Goal: Information Seeking & Learning: Learn about a topic

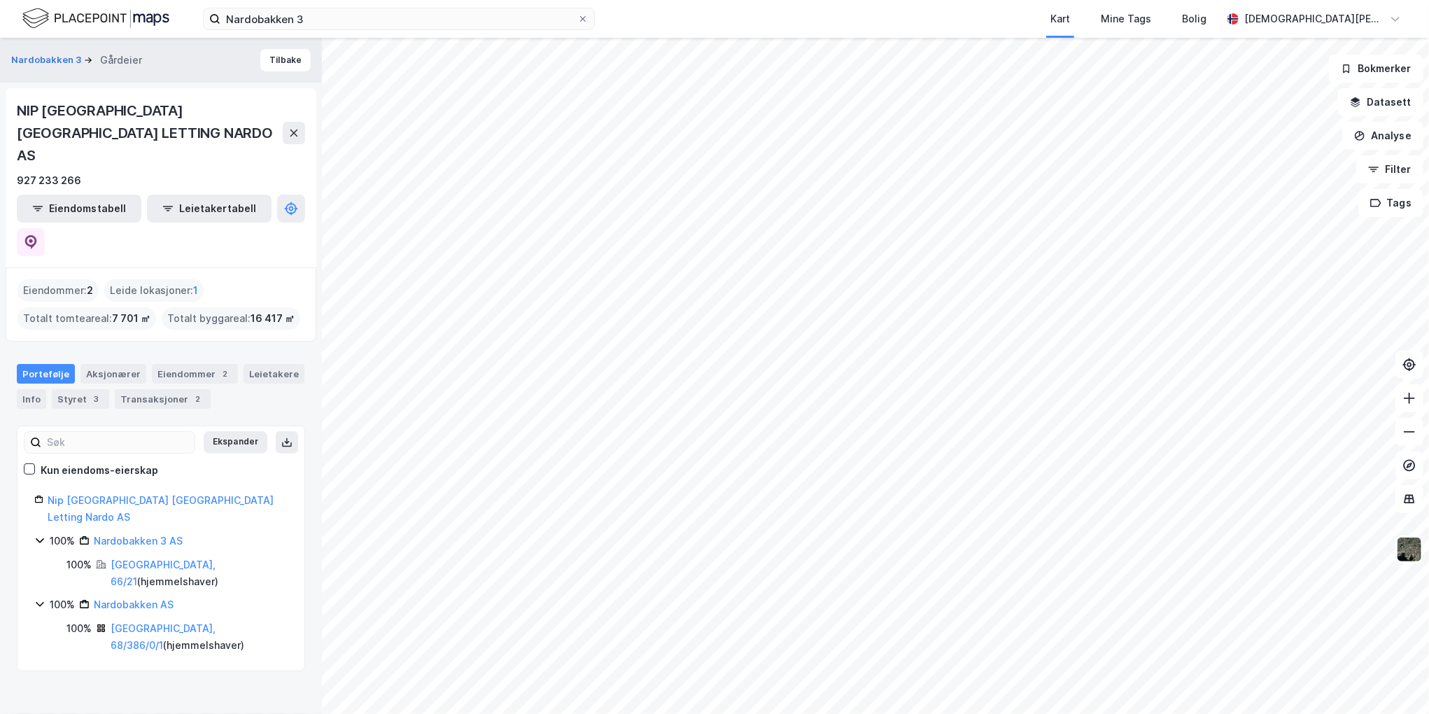
click at [879, 22] on div "Nardobakken 3 Kart Mine Tags Bolig [PERSON_NAME] Nardobakken 3 Gårdeier Tilbake…" at bounding box center [714, 357] width 1429 height 714
click at [819, 27] on div "Nardobakken 3 Kart Mine Tags Bolig [PERSON_NAME] Nardobakken 3 Gårdeier Tilbake…" at bounding box center [714, 357] width 1429 height 714
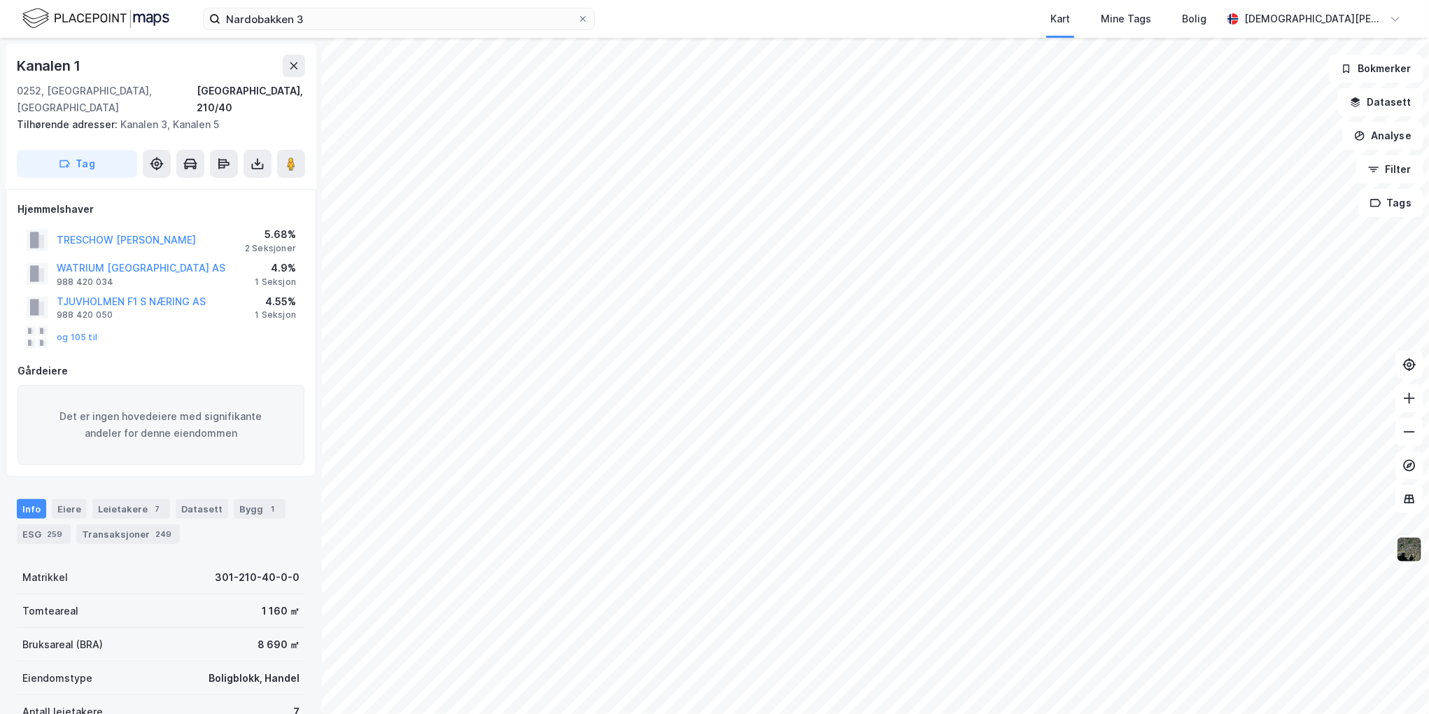
click at [80, 326] on div "og 105 til" at bounding box center [61, 337] width 71 height 22
click at [0, 0] on button "og 105 til" at bounding box center [0, 0] width 0 height 0
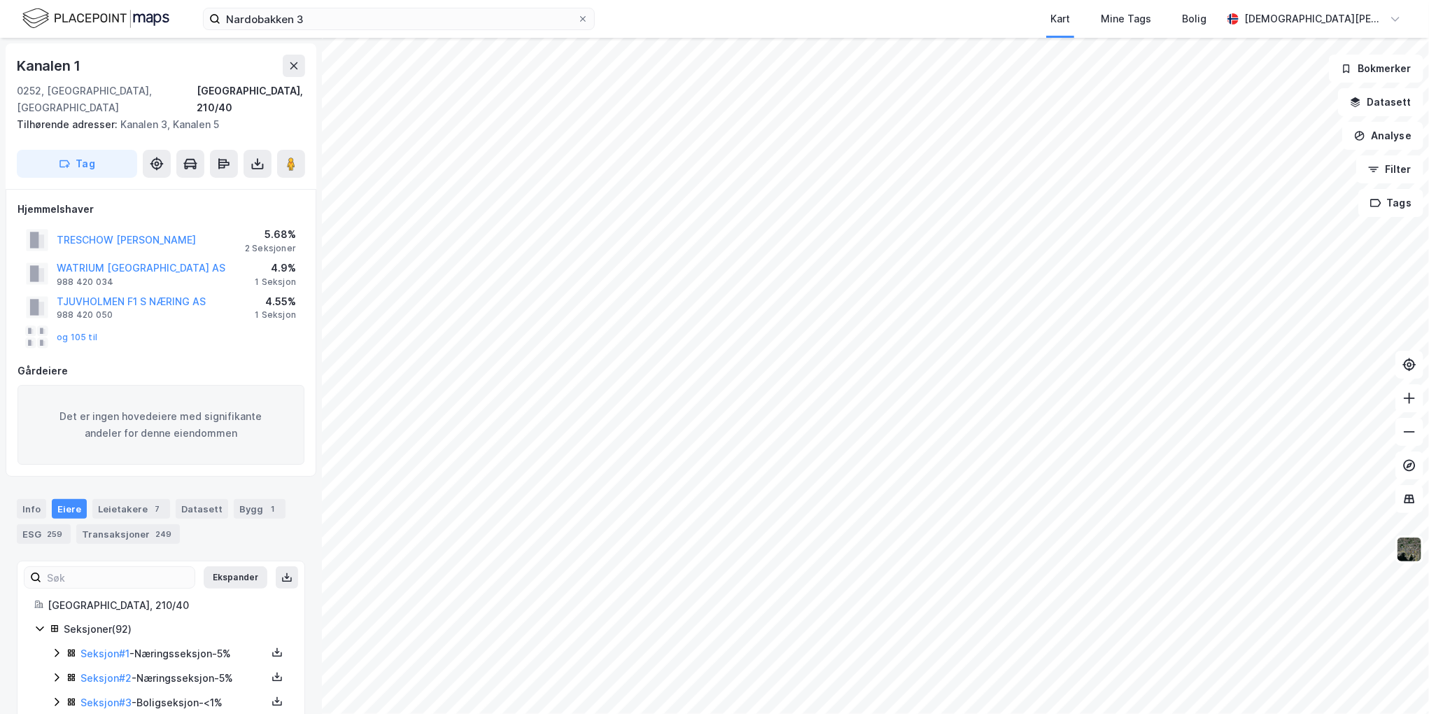
scroll to position [210, 0]
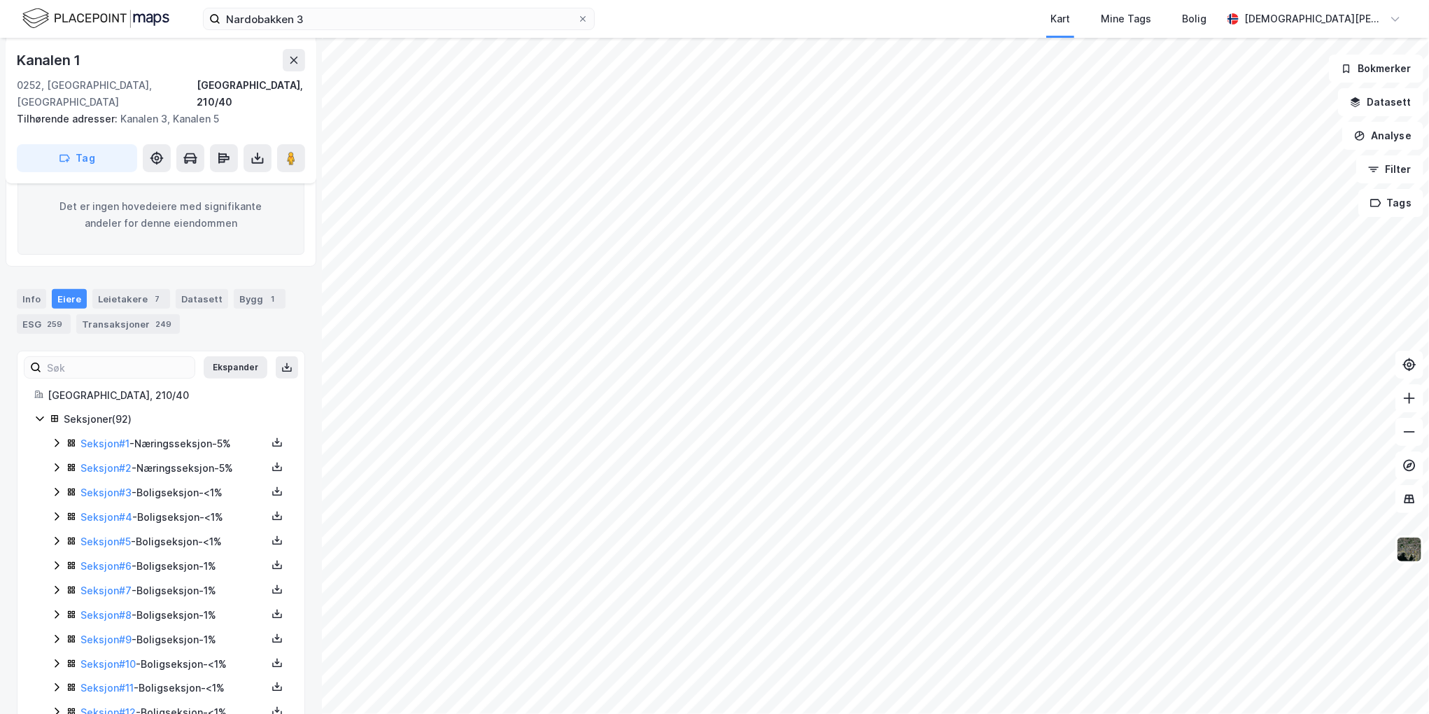
click at [55, 439] on icon at bounding box center [57, 443] width 4 height 8
click at [55, 437] on icon at bounding box center [56, 442] width 11 height 11
click at [55, 462] on icon at bounding box center [56, 467] width 11 height 11
click at [300, 18] on input "Nardobakken 3" at bounding box center [398, 18] width 357 height 21
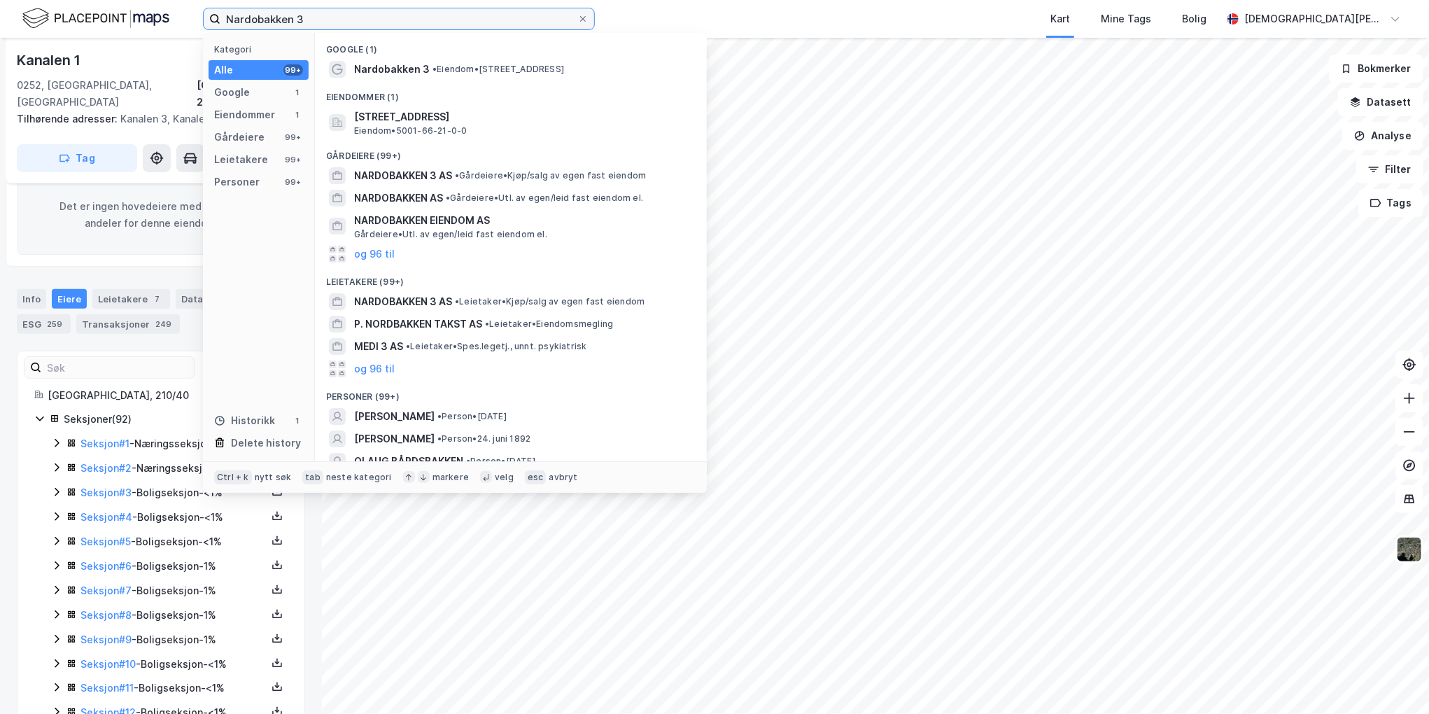
click at [300, 18] on input "Nardobakken 3" at bounding box center [398, 18] width 357 height 21
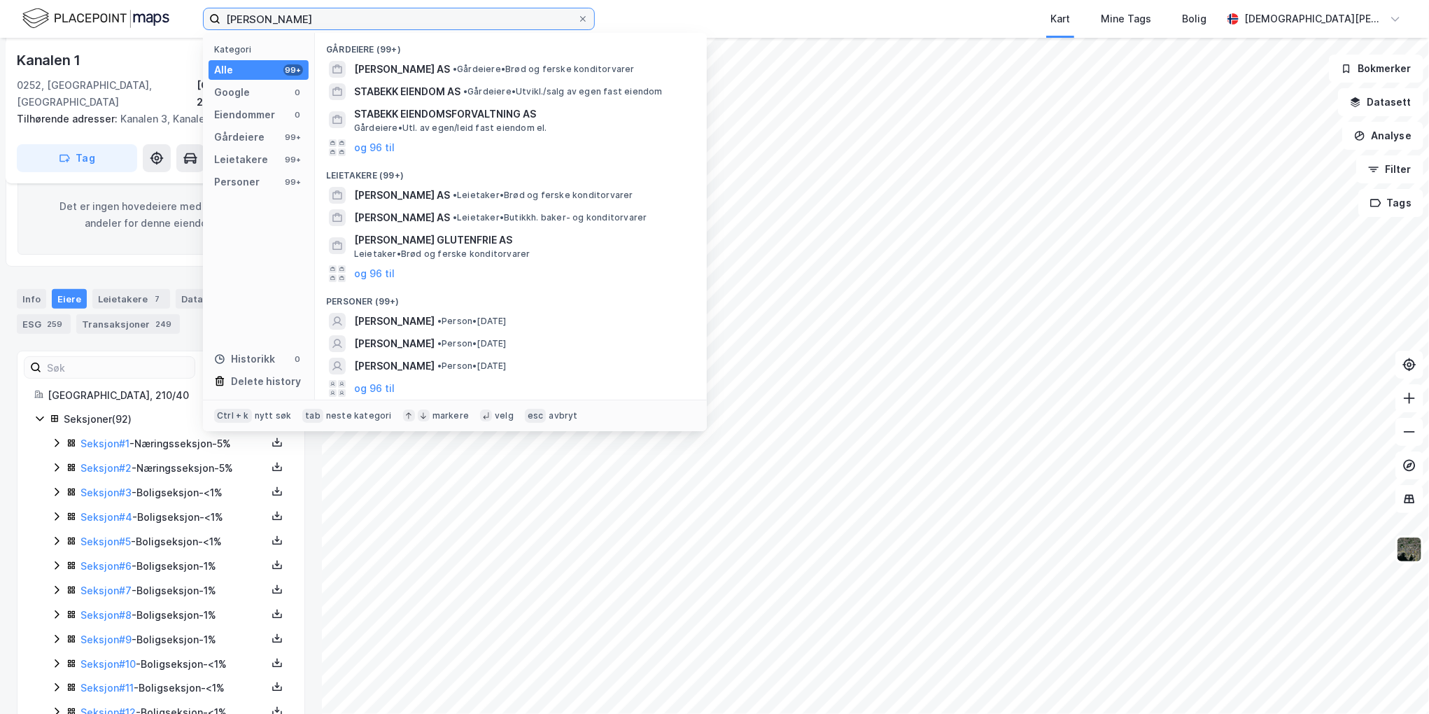
click at [376, 19] on input "[PERSON_NAME]" at bounding box center [398, 18] width 357 height 21
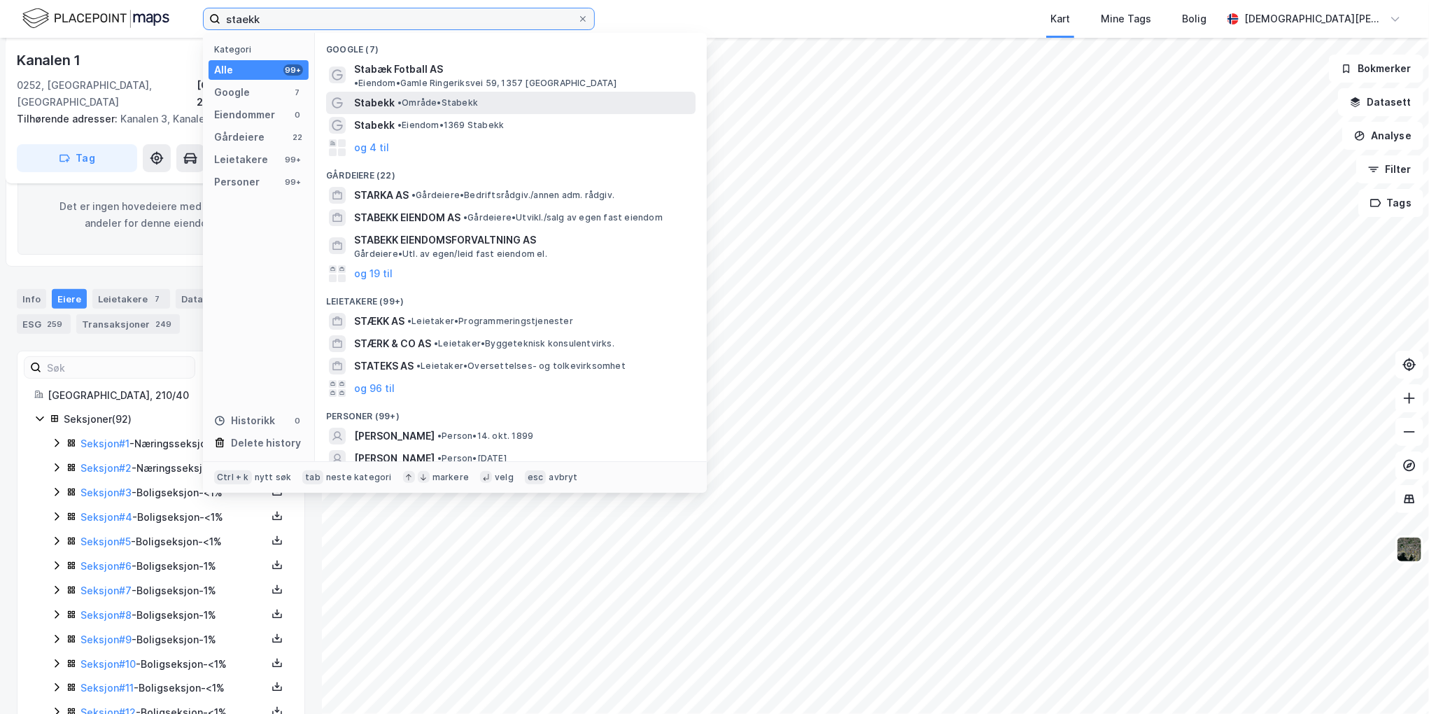
type input "staekk"
click at [420, 97] on span "• Område • Stabekk" at bounding box center [437, 102] width 80 height 11
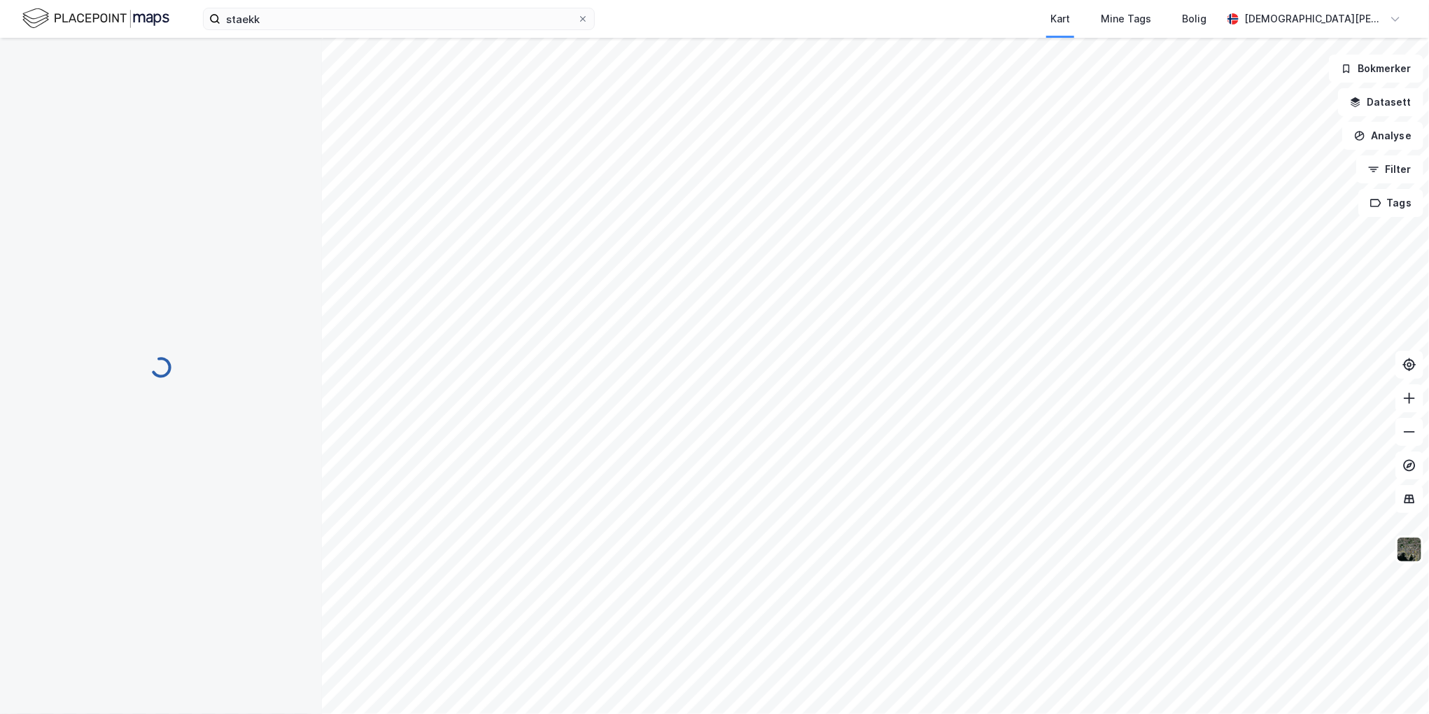
scroll to position [210, 0]
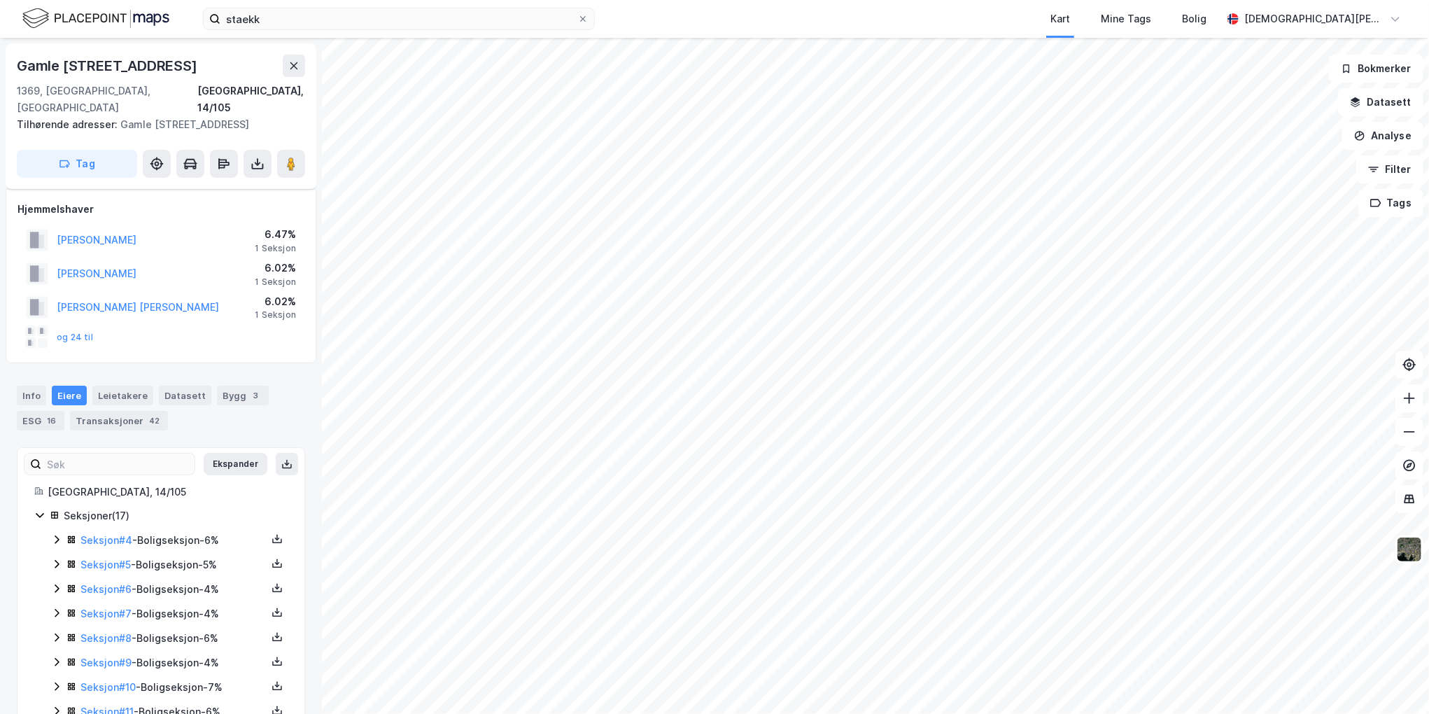
scroll to position [210, 0]
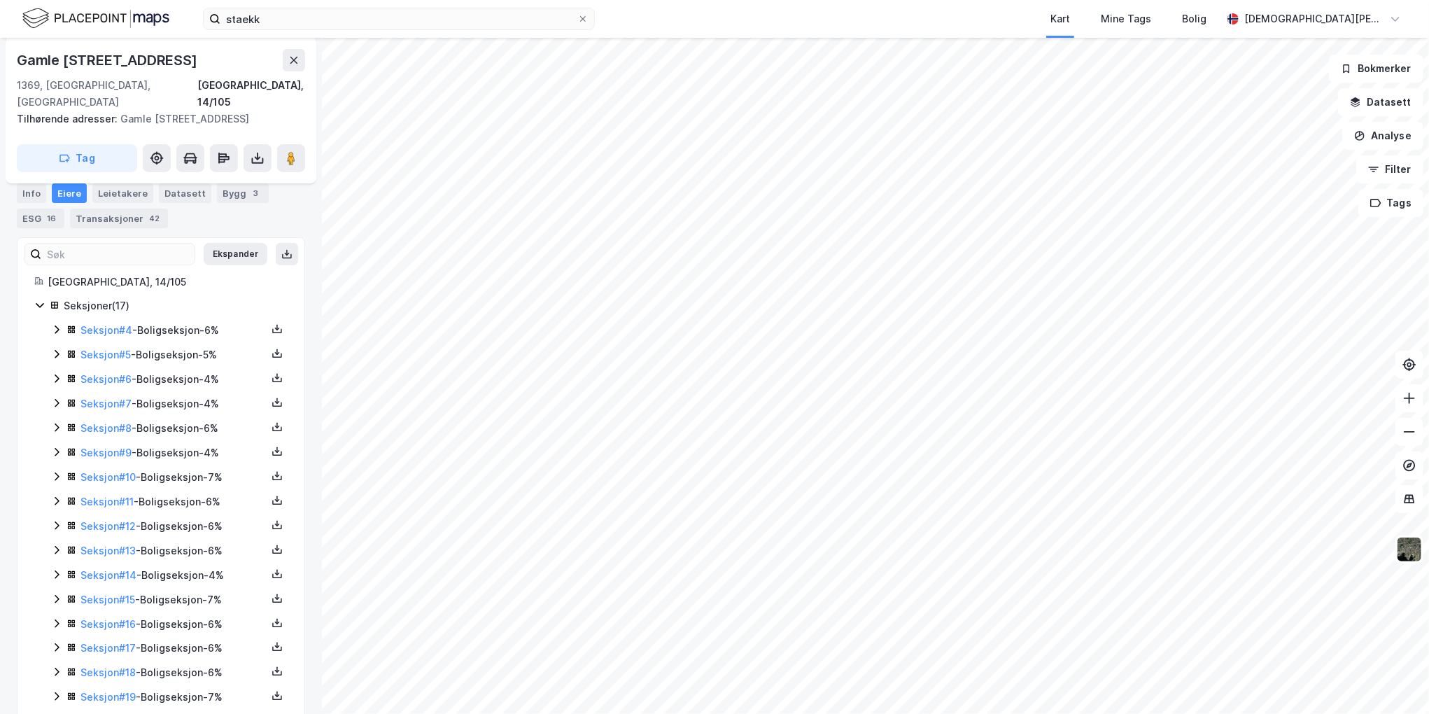
click at [31, 288] on div "[GEOGRAPHIC_DATA], 14/105 Seksjoner ( 17 ) Seksjon # 4 - Boligseksjon - 6% Seks…" at bounding box center [160, 502] width 287 height 457
click at [38, 299] on icon at bounding box center [39, 304] width 11 height 11
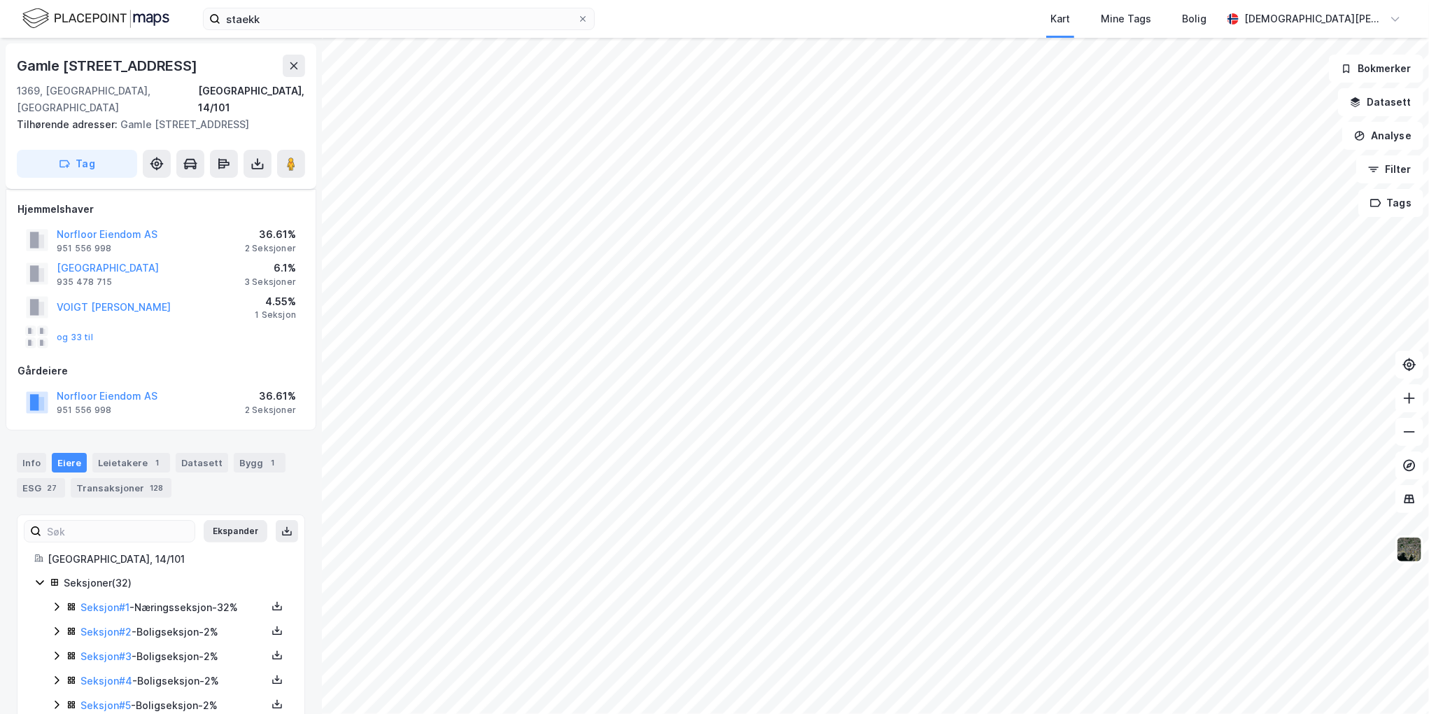
scroll to position [210, 0]
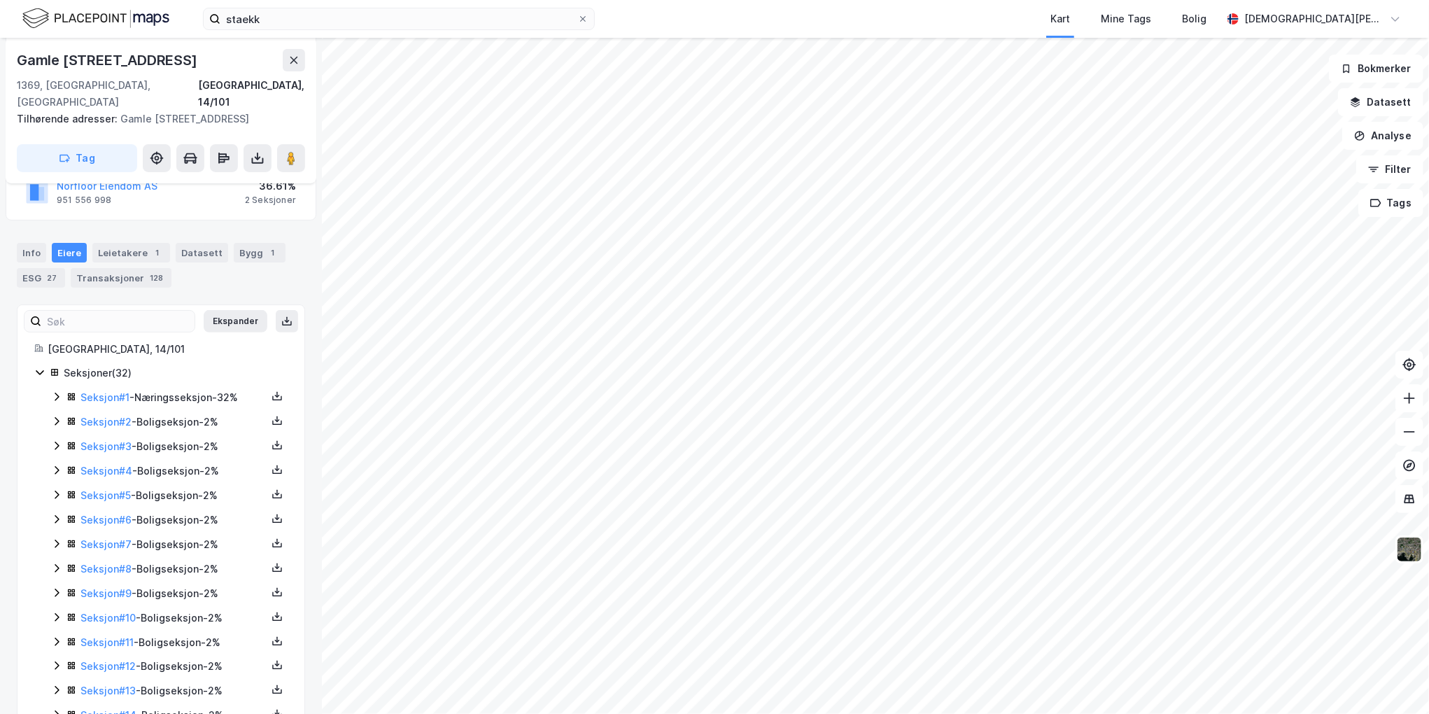
click at [38, 367] on icon at bounding box center [39, 372] width 11 height 11
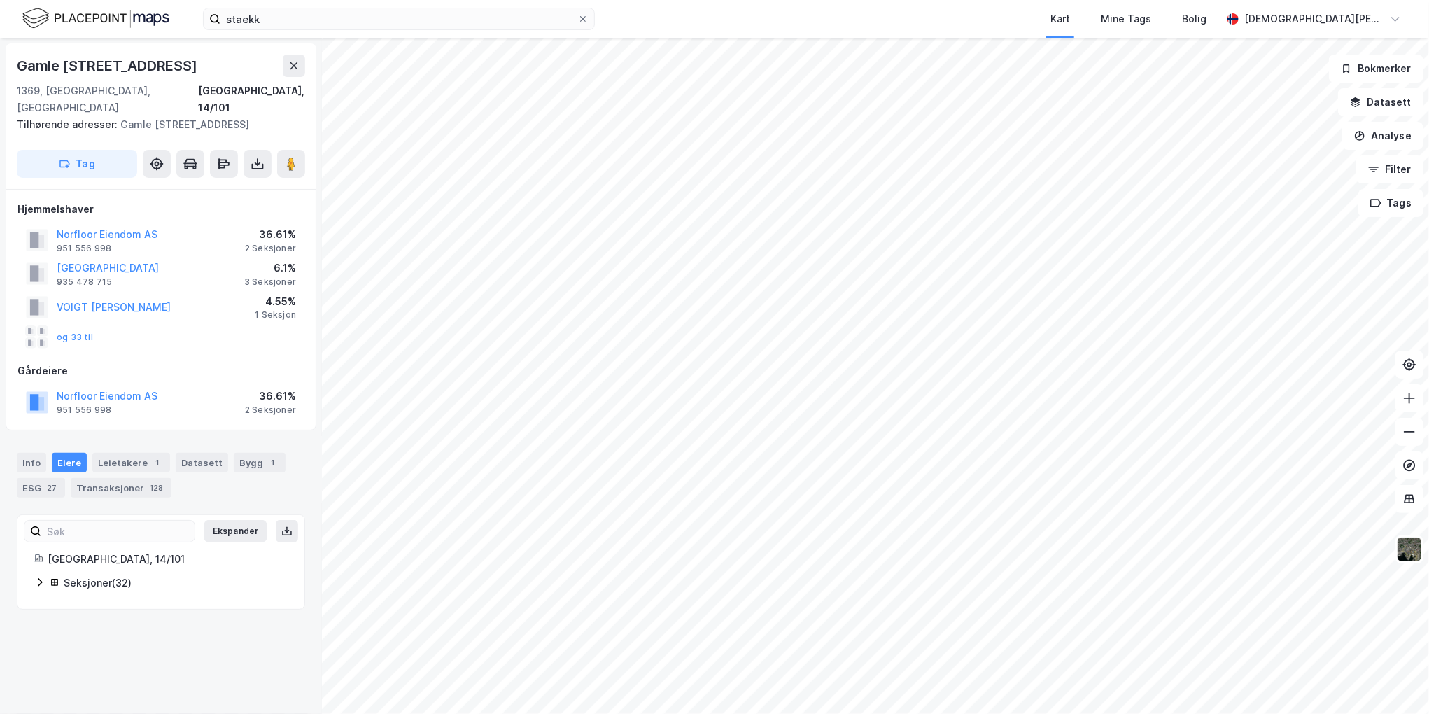
scroll to position [0, 0]
